Goal: Leave review/rating

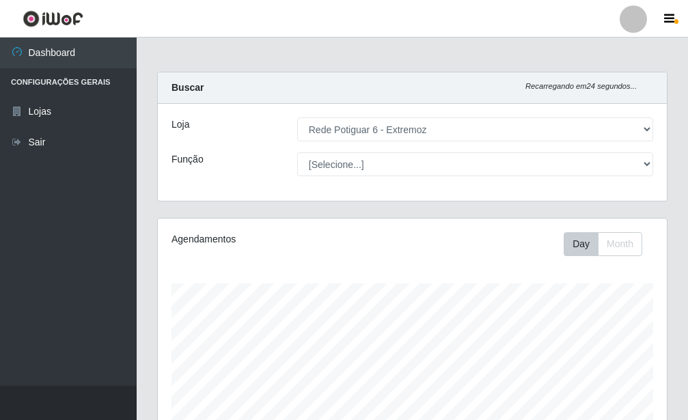
select select "80"
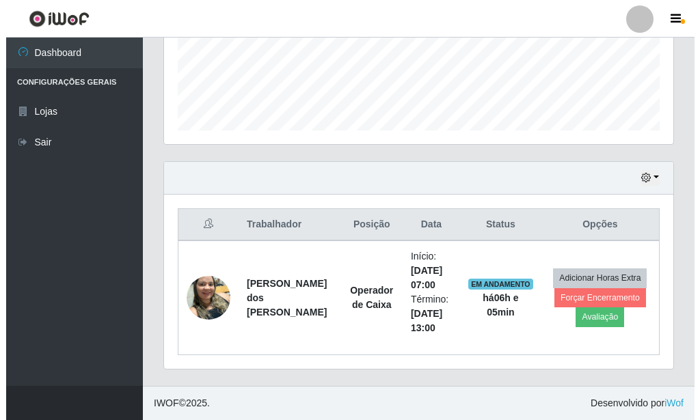
scroll to position [284, 509]
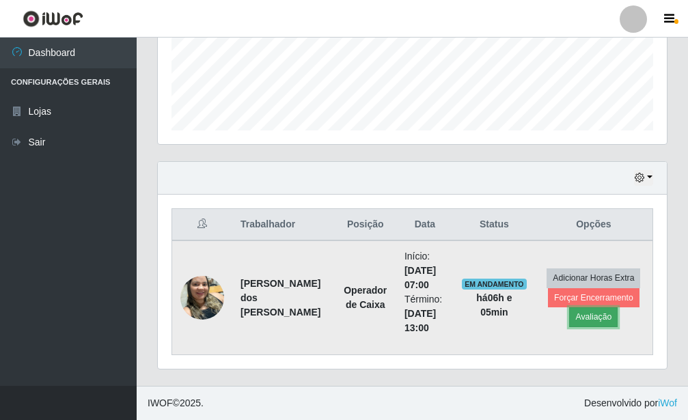
click at [598, 310] on button "Avaliação" at bounding box center [593, 316] width 49 height 19
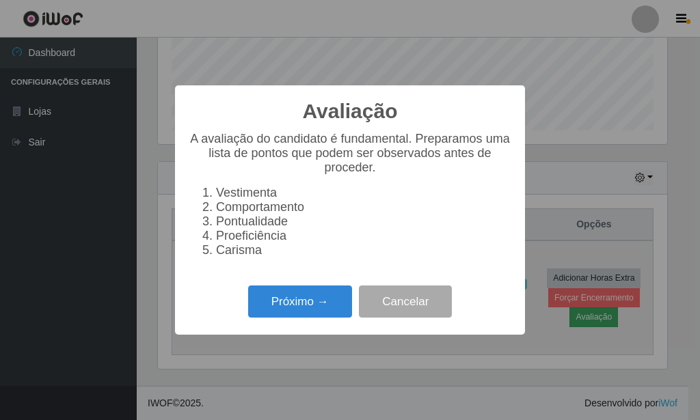
scroll to position [682942, 682717]
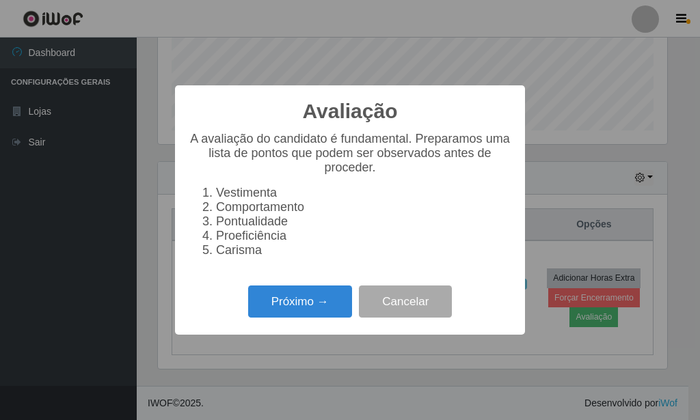
click at [322, 321] on div "Próximo → Cancelar" at bounding box center [350, 301] width 322 height 39
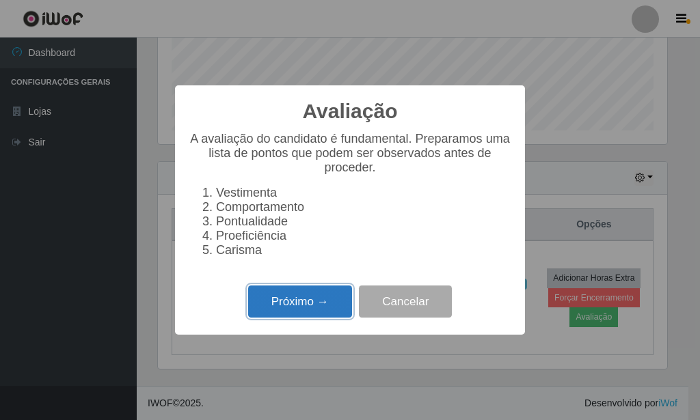
click at [325, 314] on button "Próximo →" at bounding box center [300, 302] width 104 height 32
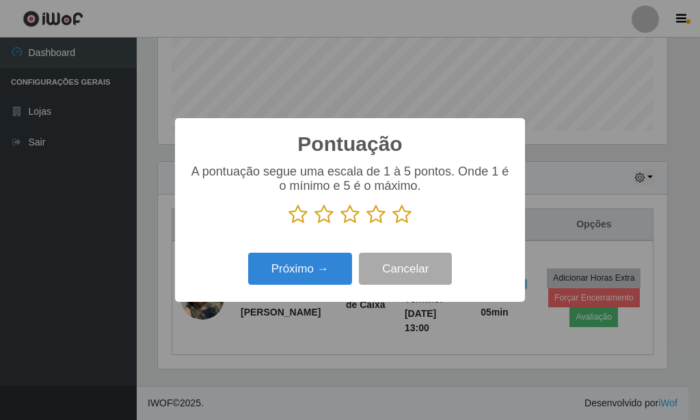
click at [398, 217] on icon at bounding box center [401, 214] width 19 height 20
click at [392, 225] on input "radio" at bounding box center [392, 225] width 0 height 0
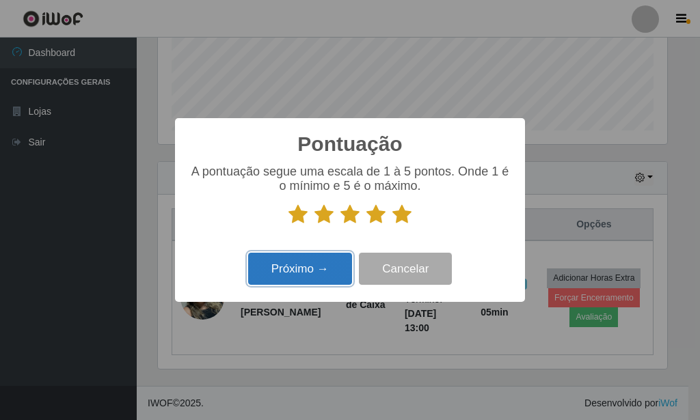
click at [305, 260] on button "Próximo →" at bounding box center [300, 269] width 104 height 32
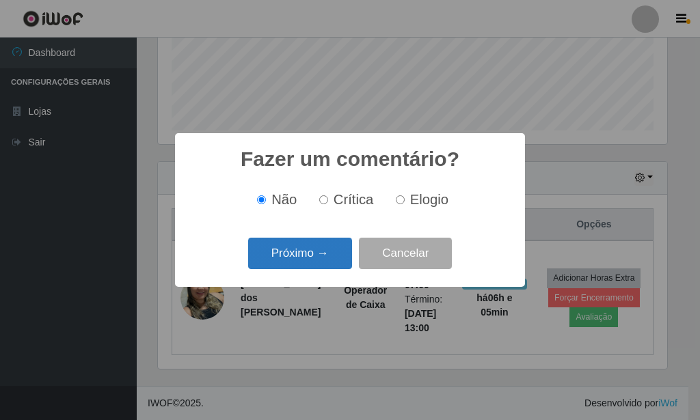
click at [305, 263] on button "Próximo →" at bounding box center [300, 254] width 104 height 32
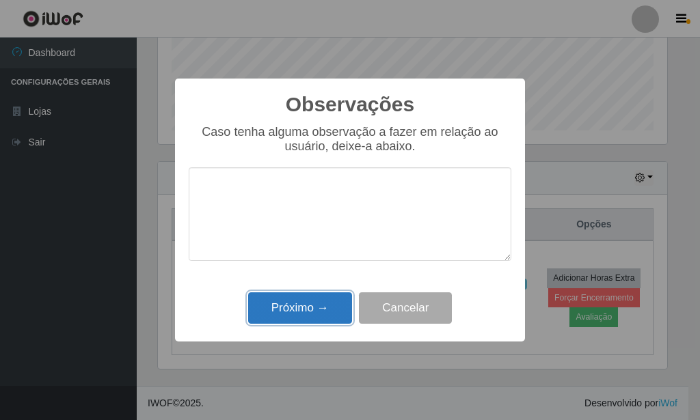
click at [310, 299] on button "Próximo →" at bounding box center [300, 308] width 104 height 32
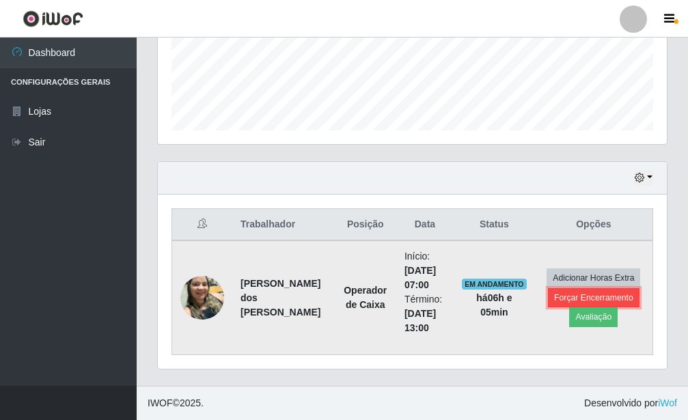
click at [554, 297] on button "Forçar Encerramento" at bounding box center [594, 297] width 92 height 19
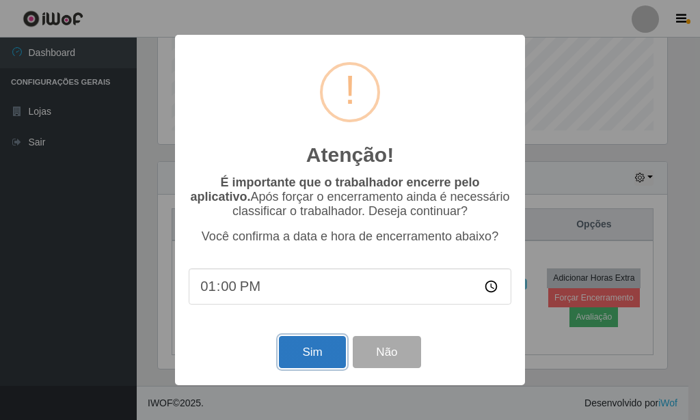
click at [317, 363] on button "Sim" at bounding box center [312, 352] width 66 height 32
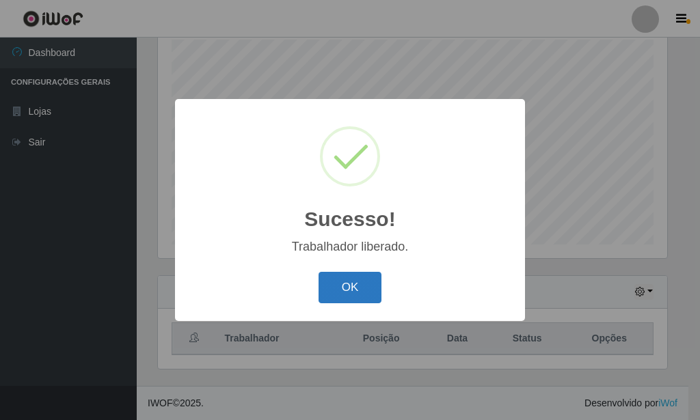
click at [337, 299] on button "OK" at bounding box center [350, 288] width 64 height 32
